Goal: Transaction & Acquisition: Purchase product/service

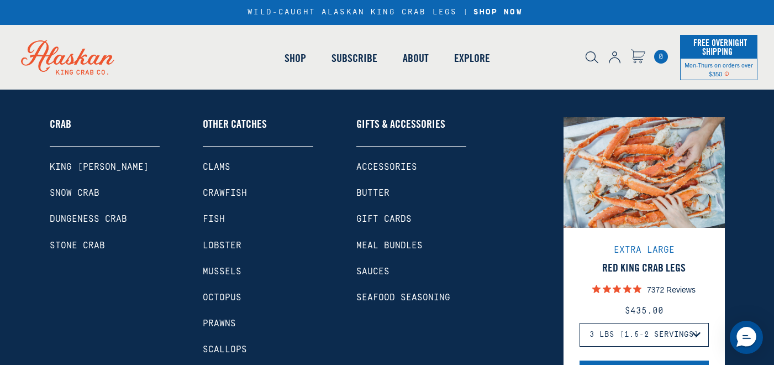
click at [224, 244] on link "Lobster" at bounding box center [258, 245] width 111 height 10
click at [223, 243] on link "Lobster" at bounding box center [258, 245] width 111 height 10
